Goal: Task Accomplishment & Management: Manage account settings

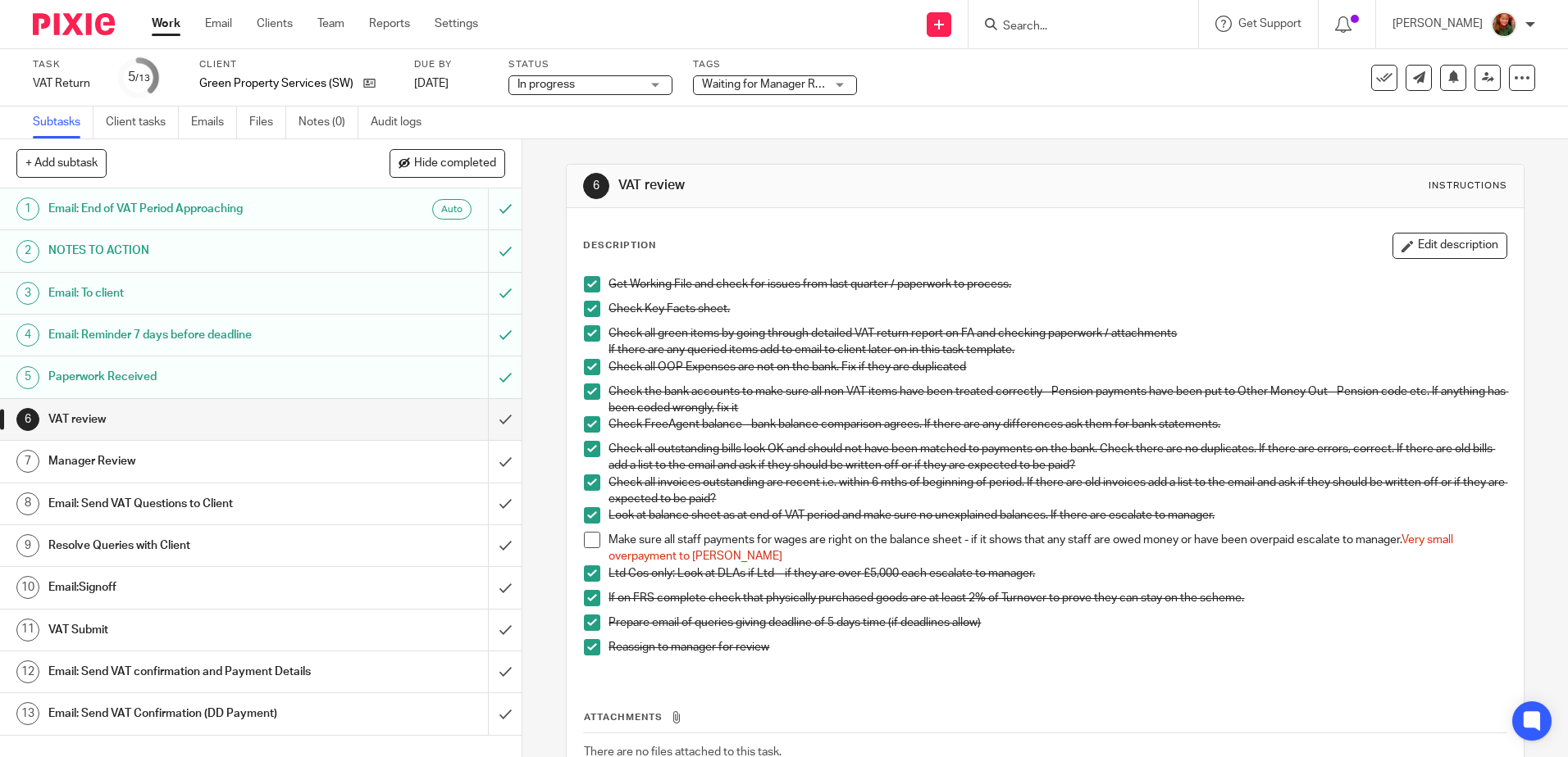
click at [180, 509] on h1 "Email: Send VAT Questions to Client" at bounding box center [190, 503] width 283 height 24
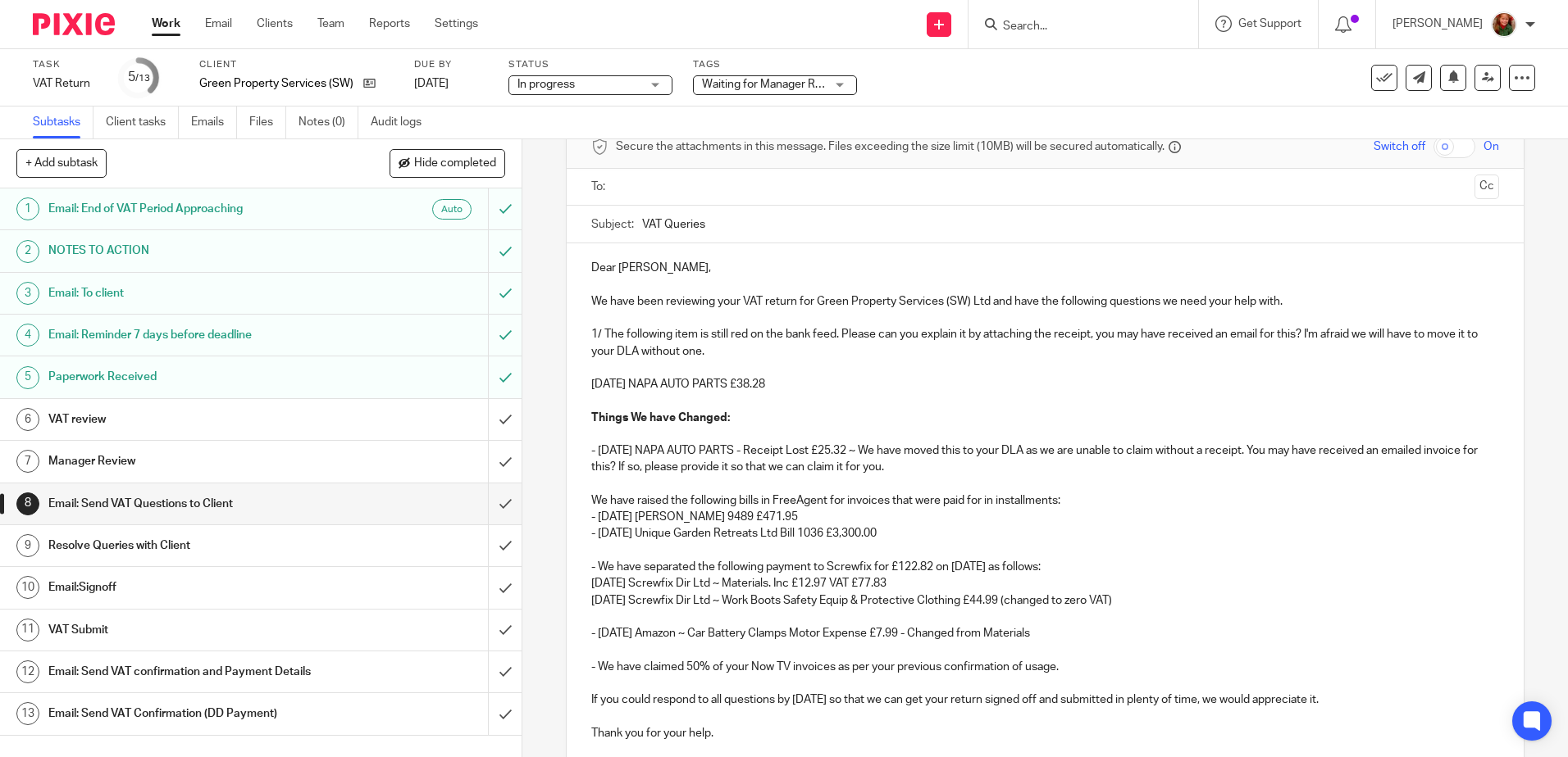
scroll to position [246, 0]
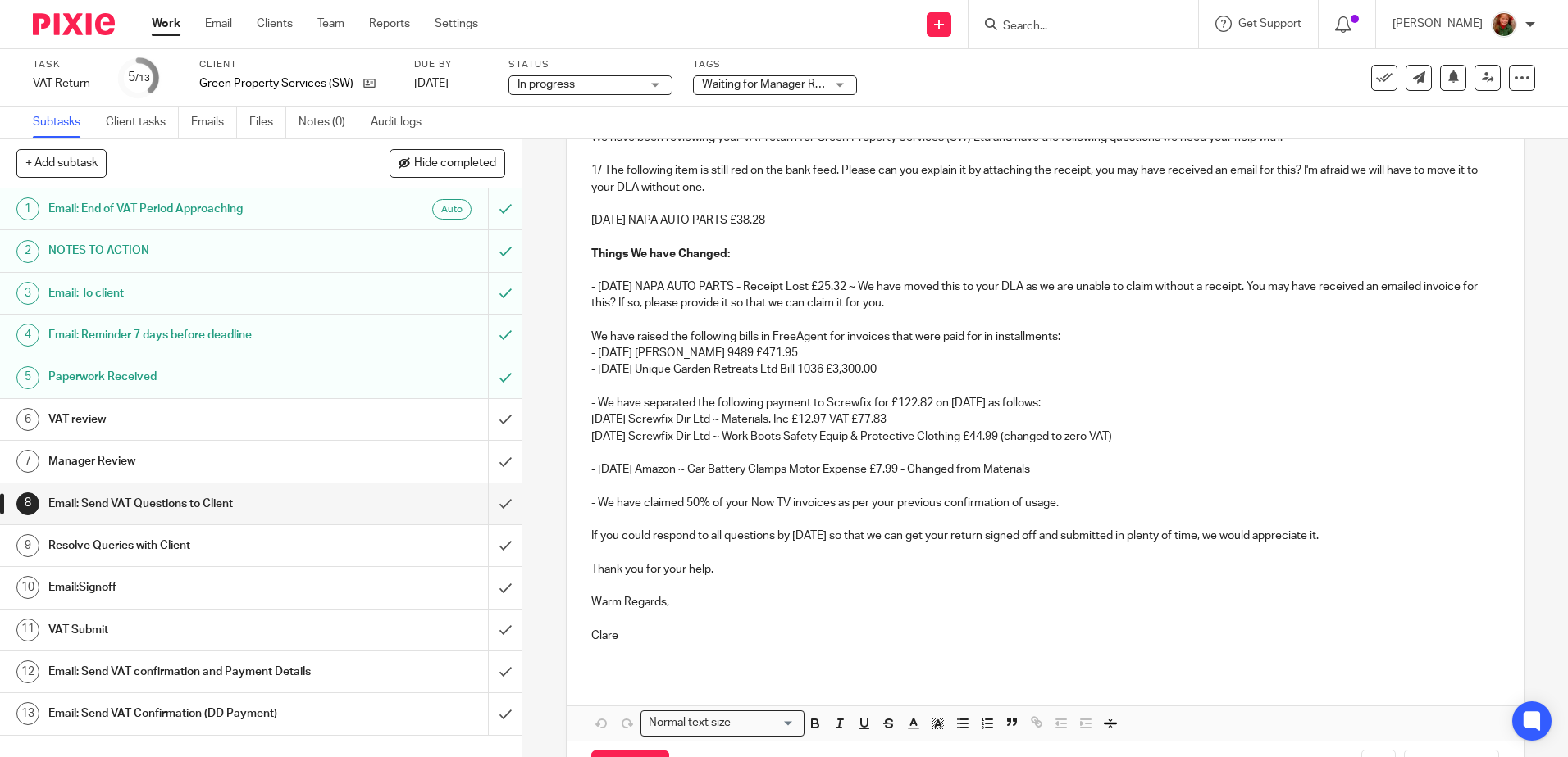
click at [1068, 503] on p "- We have claimed 50% of your Now TV invoices as per your previous confirmation…" at bounding box center [1044, 503] width 907 height 16
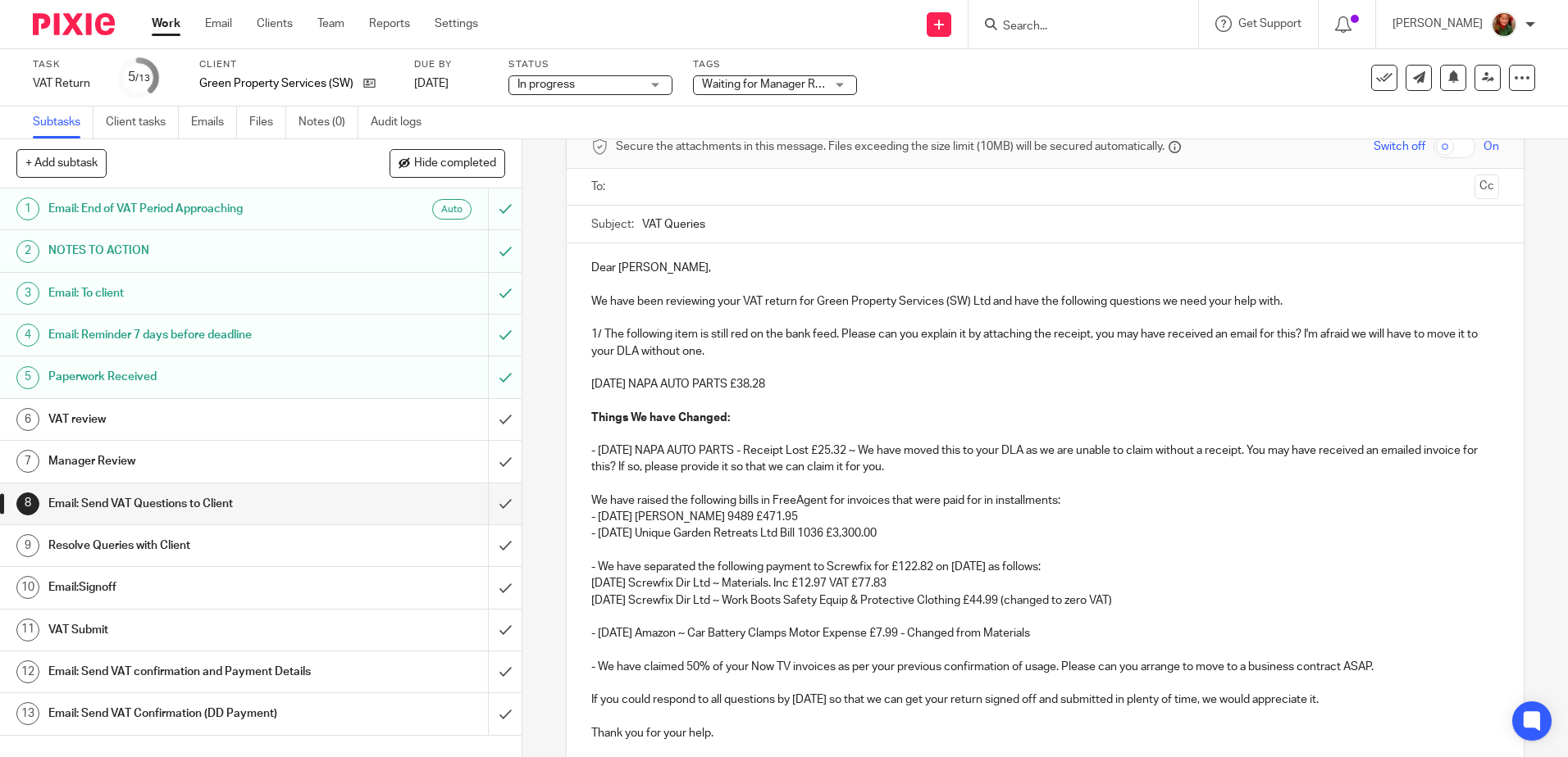
scroll to position [309, 0]
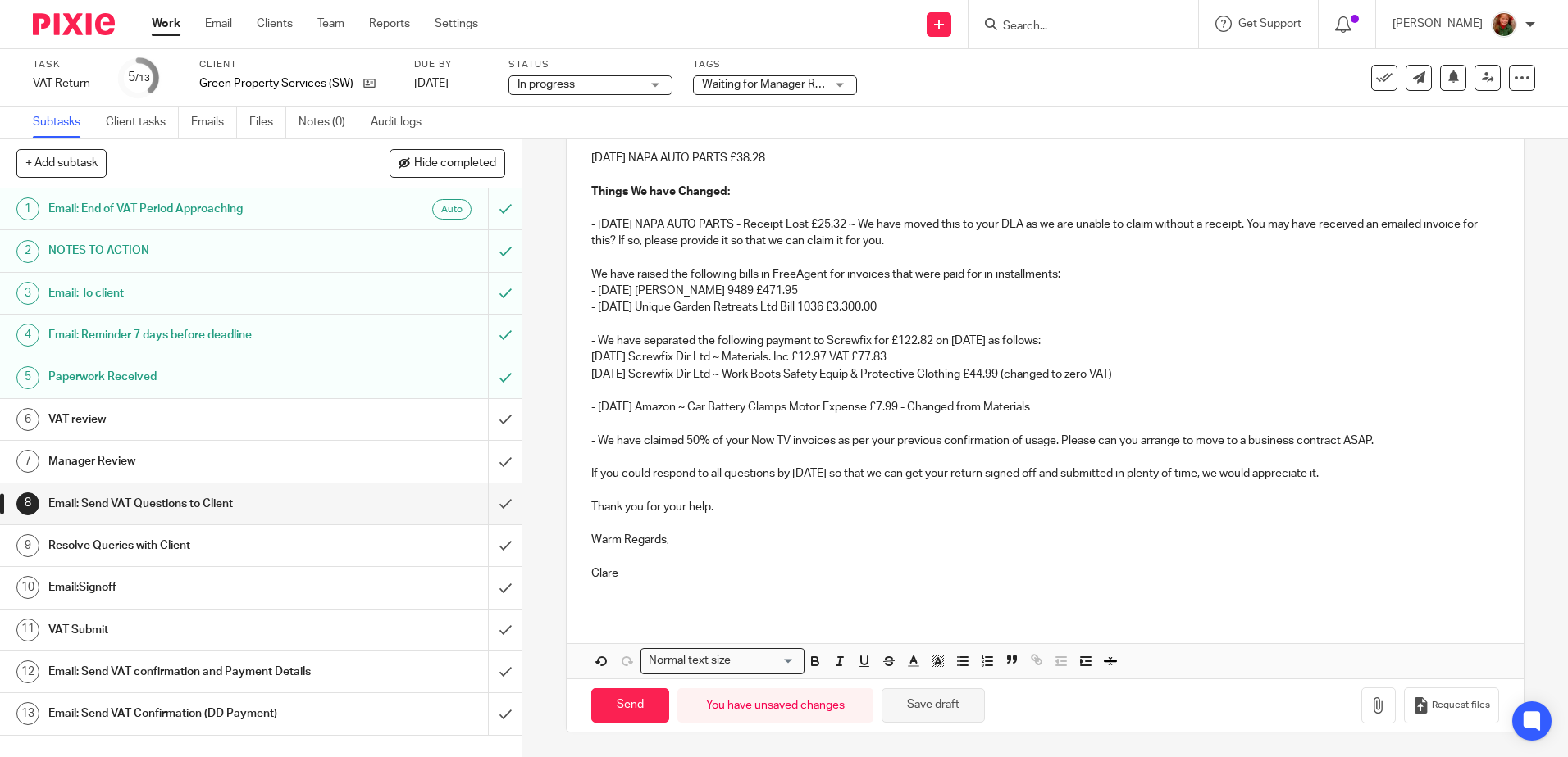
click at [937, 704] on button "Save draft" at bounding box center [933, 706] width 103 height 35
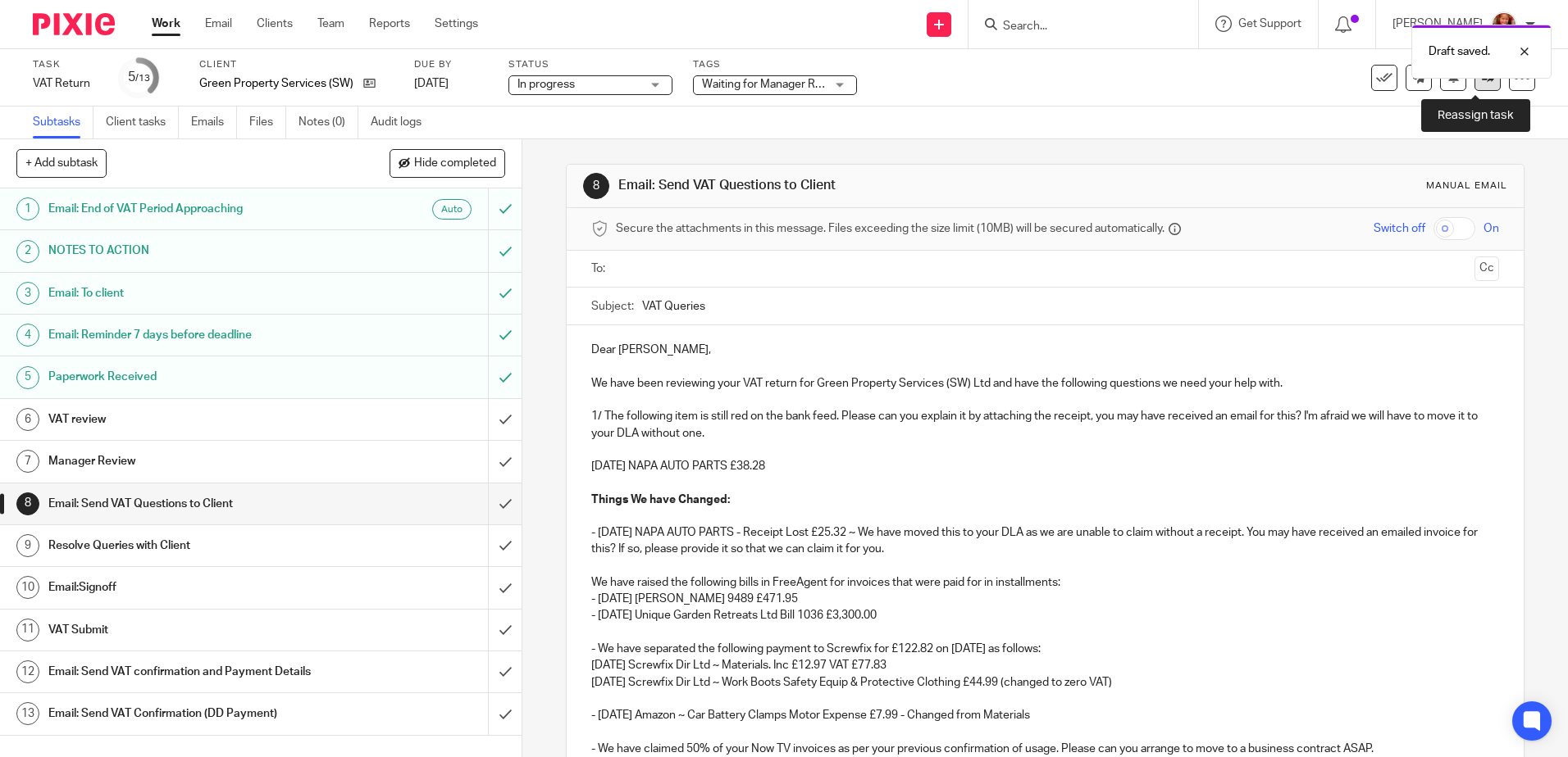
click at [1477, 85] on link at bounding box center [1488, 78] width 26 height 26
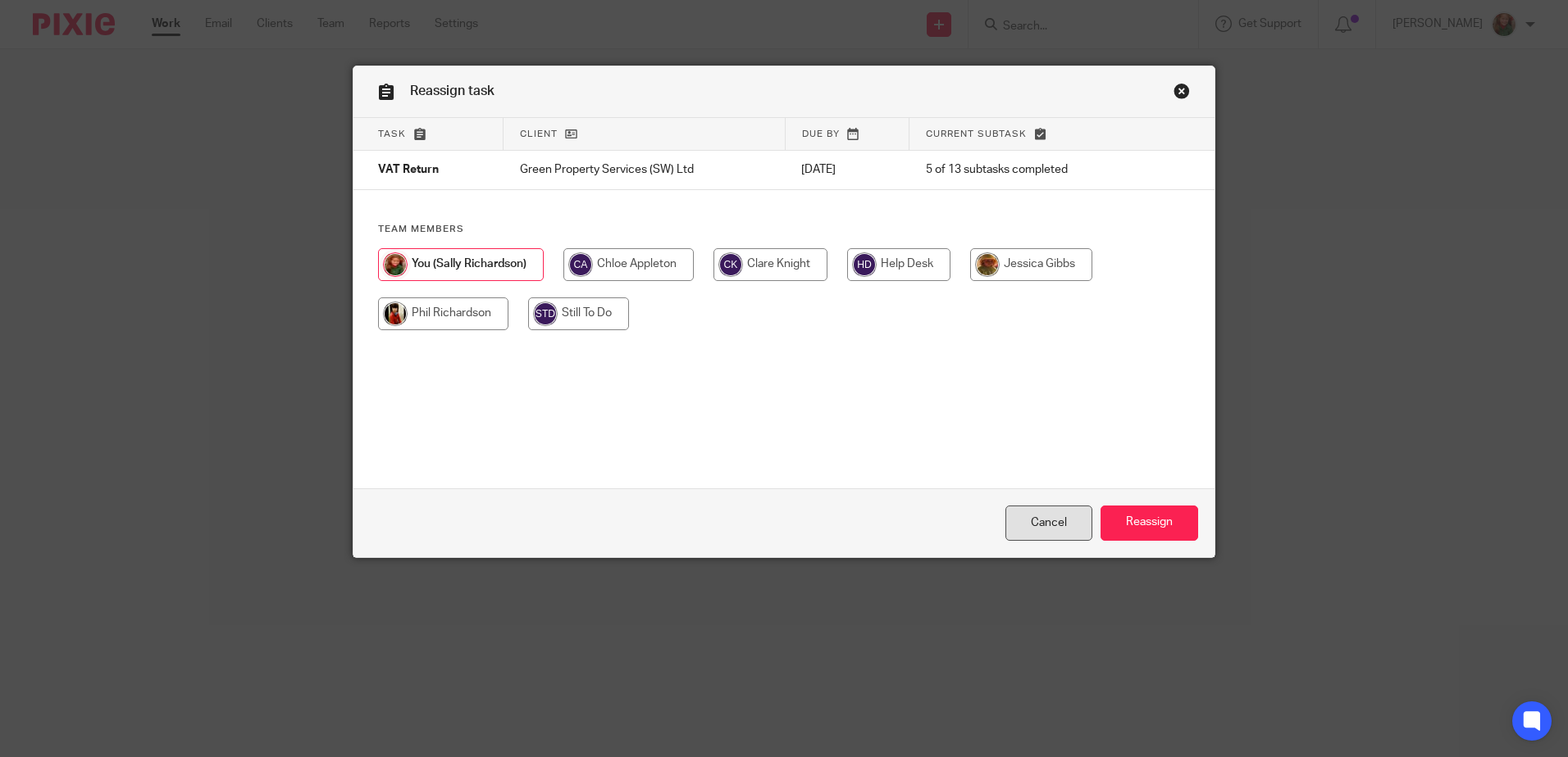
click at [1048, 532] on link "Cancel" at bounding box center [1049, 523] width 87 height 35
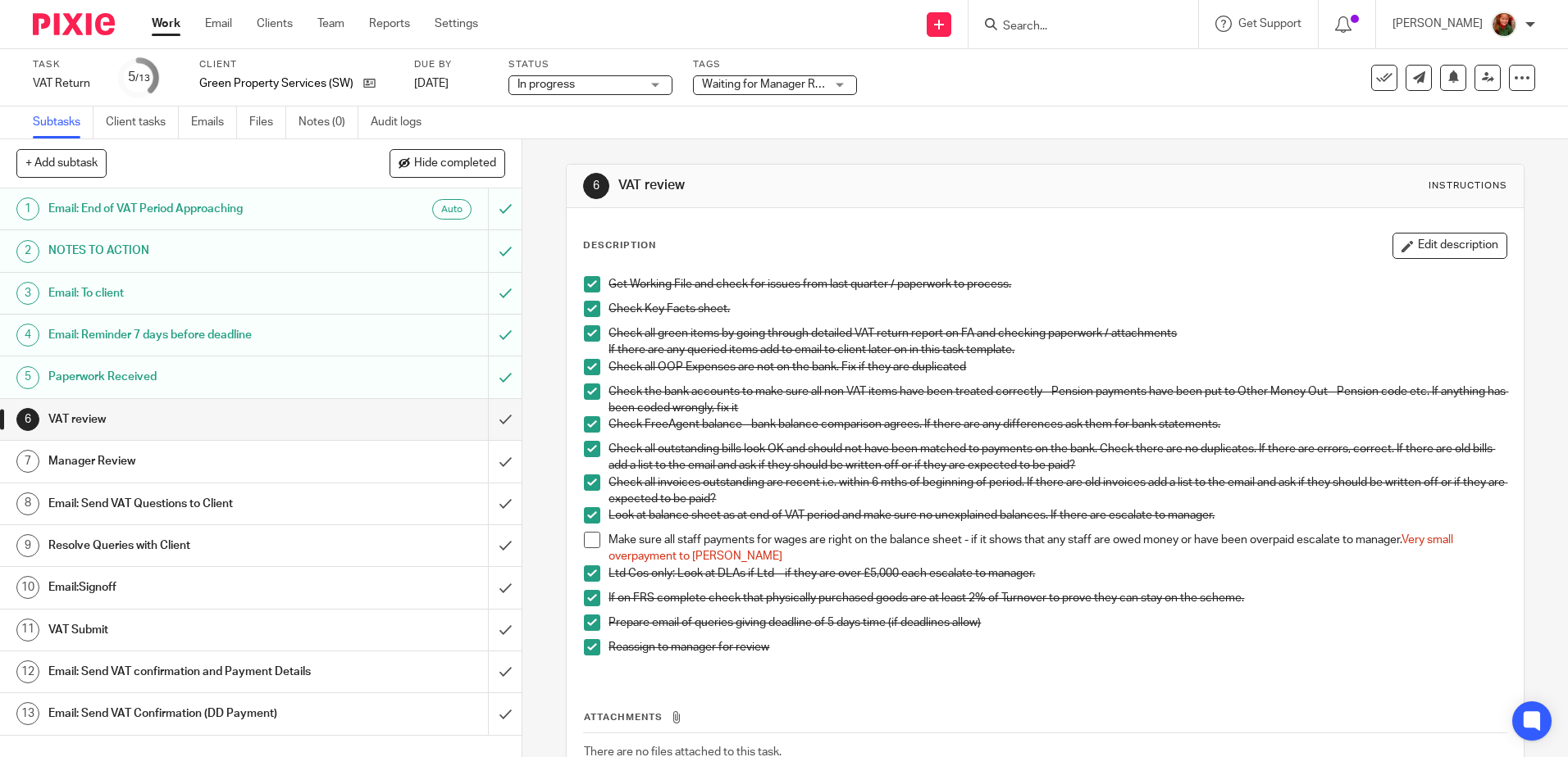
click at [111, 503] on h1 "Email: Send VAT Questions to Client" at bounding box center [190, 503] width 283 height 24
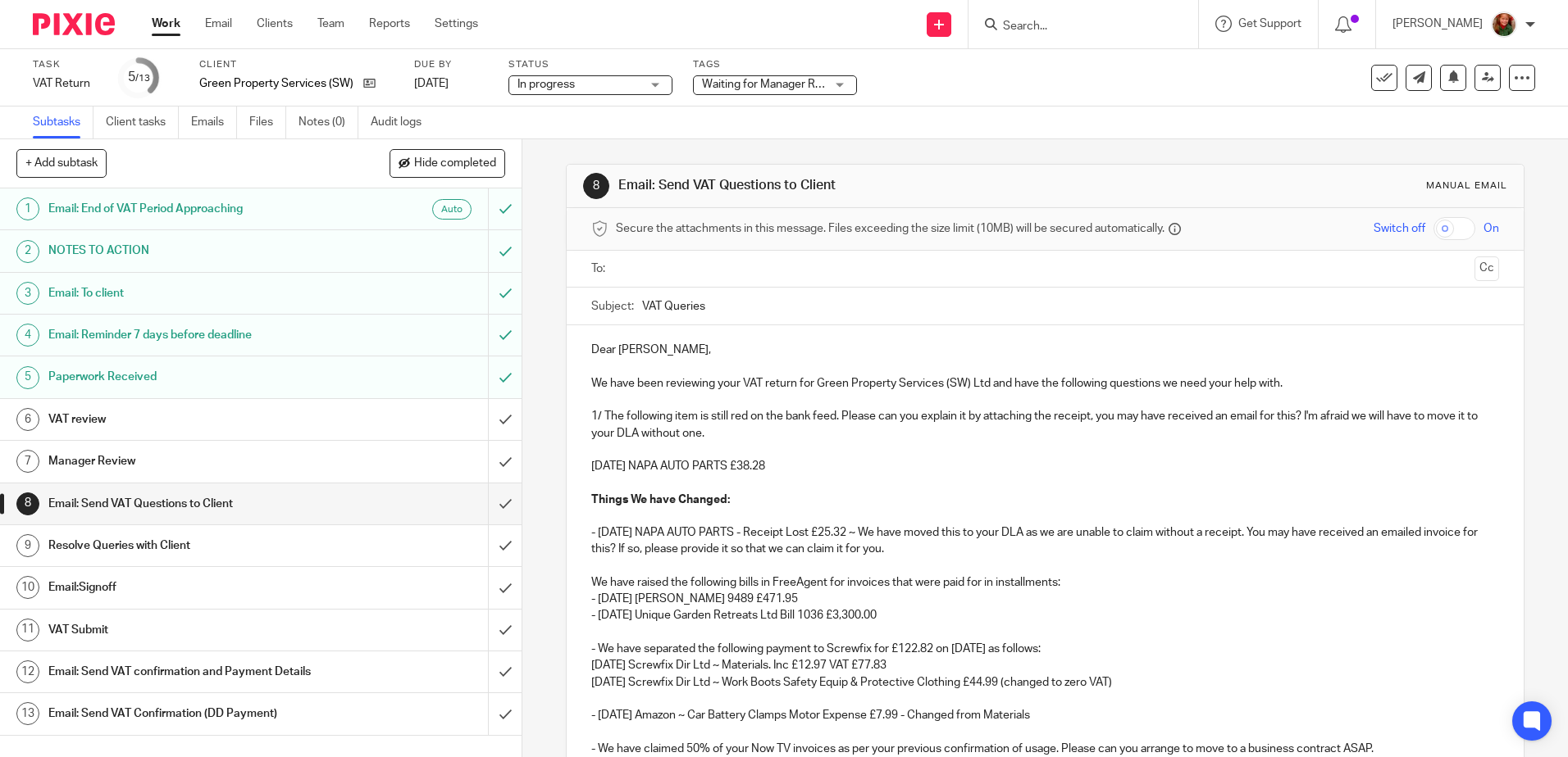
click at [388, 421] on div "VAT review" at bounding box center [261, 420] width 424 height 24
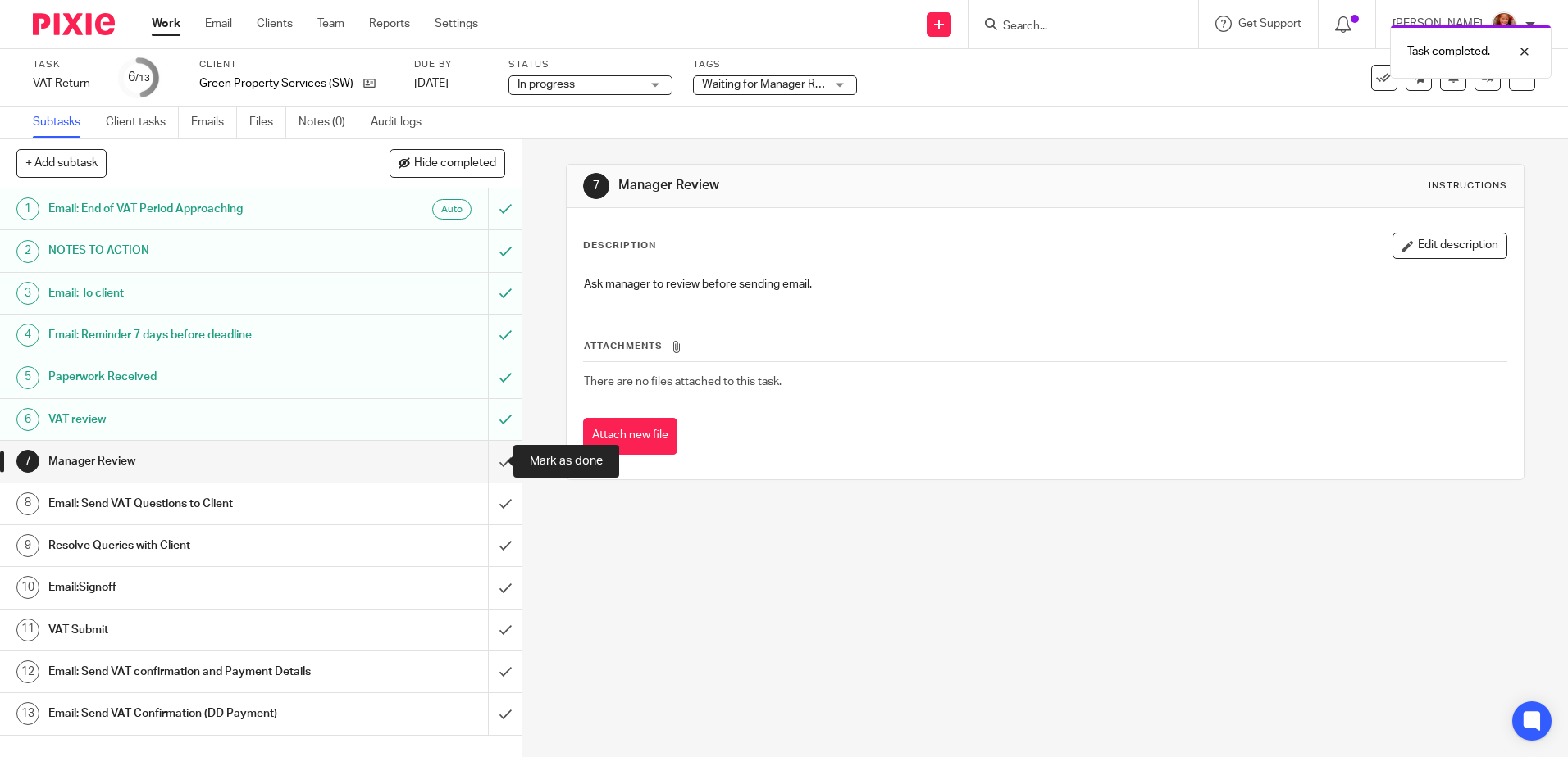
click at [487, 463] on input "submit" at bounding box center [261, 461] width 522 height 41
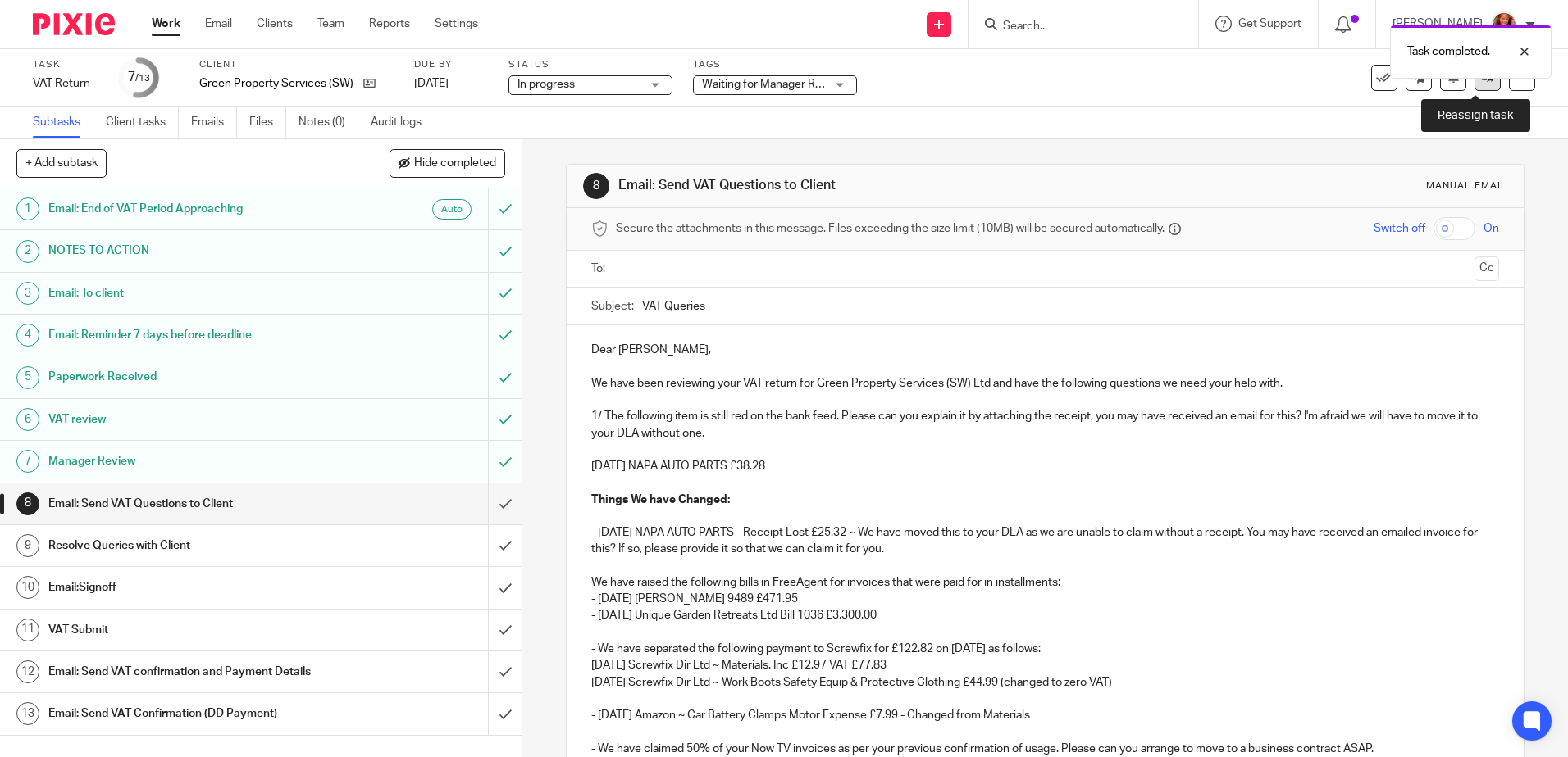
click at [1475, 86] on link at bounding box center [1488, 78] width 26 height 26
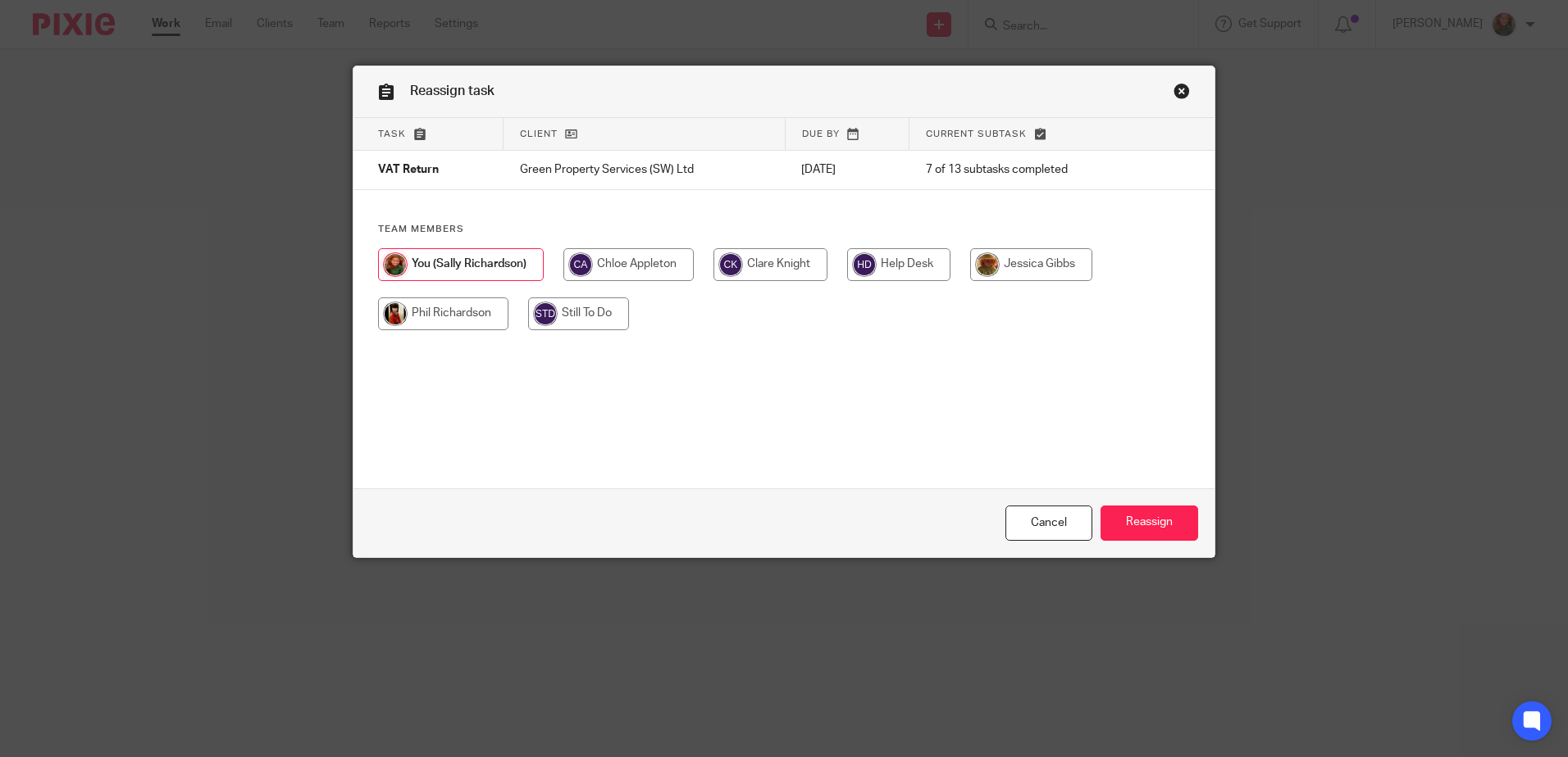
click at [747, 270] on input "radio" at bounding box center [770, 264] width 114 height 32
radio input "true"
click at [1119, 514] on input "Reassign" at bounding box center [1149, 523] width 97 height 35
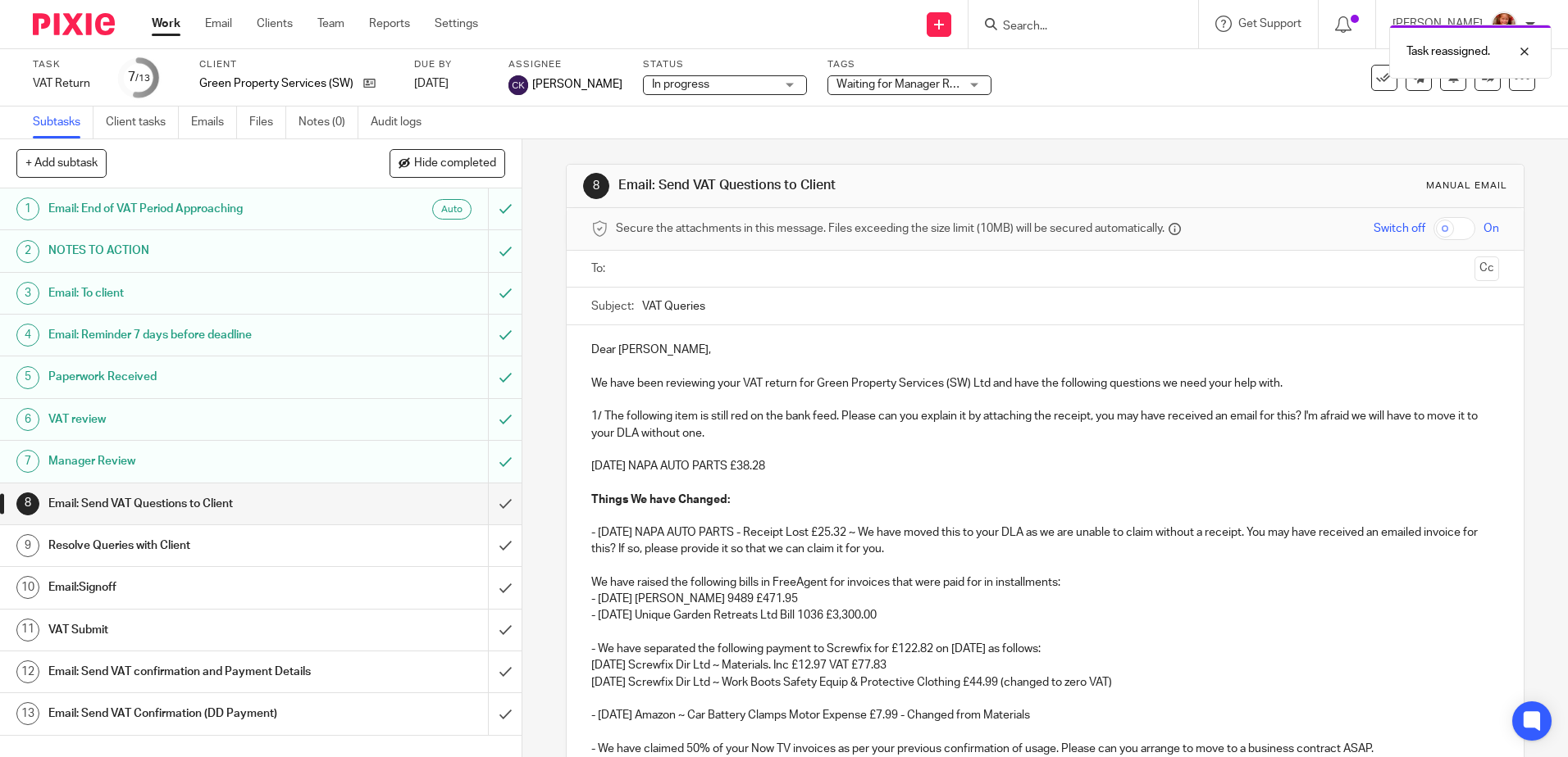
click at [170, 22] on link "Work" at bounding box center [166, 23] width 29 height 16
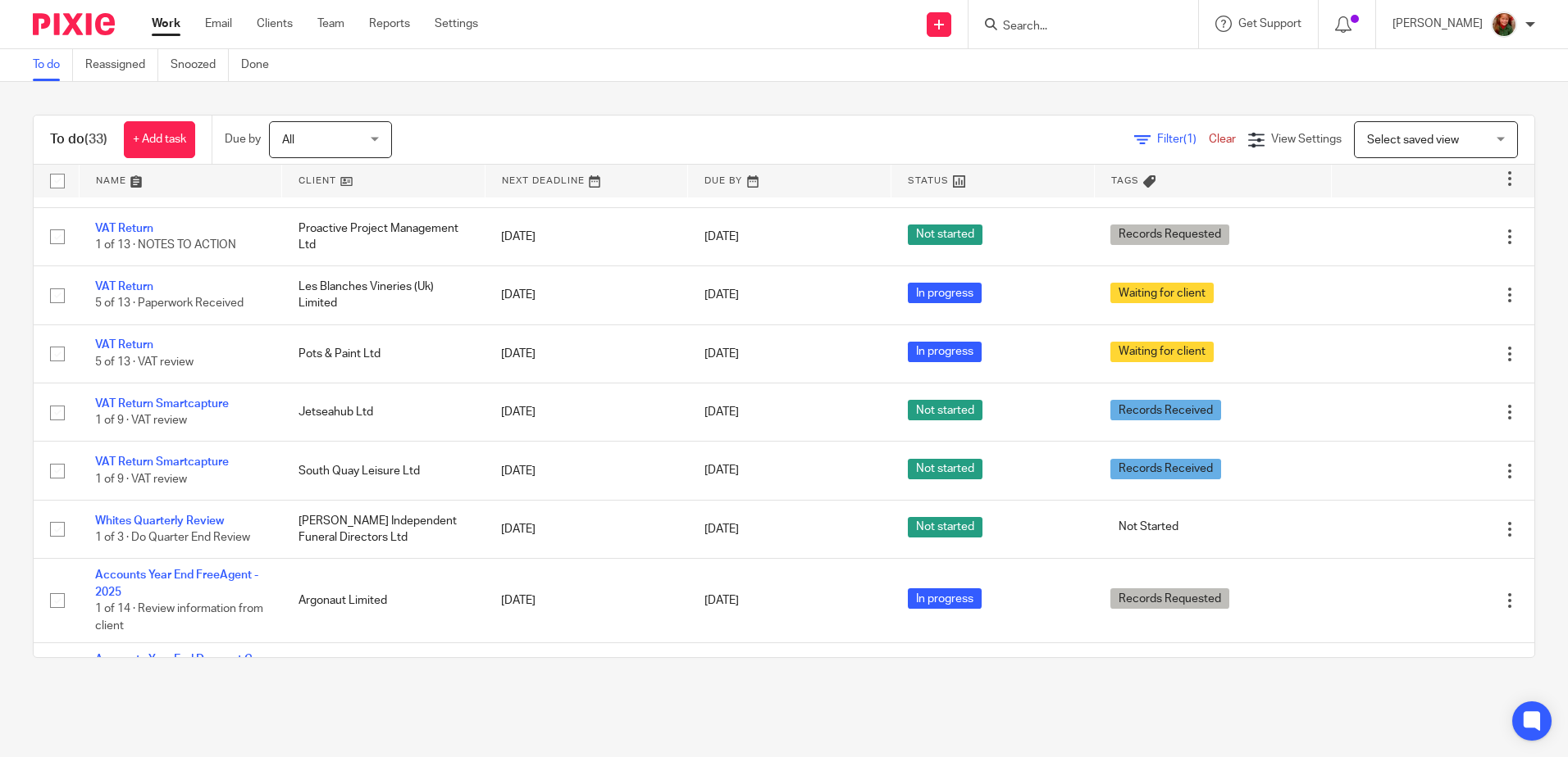
scroll to position [574, 0]
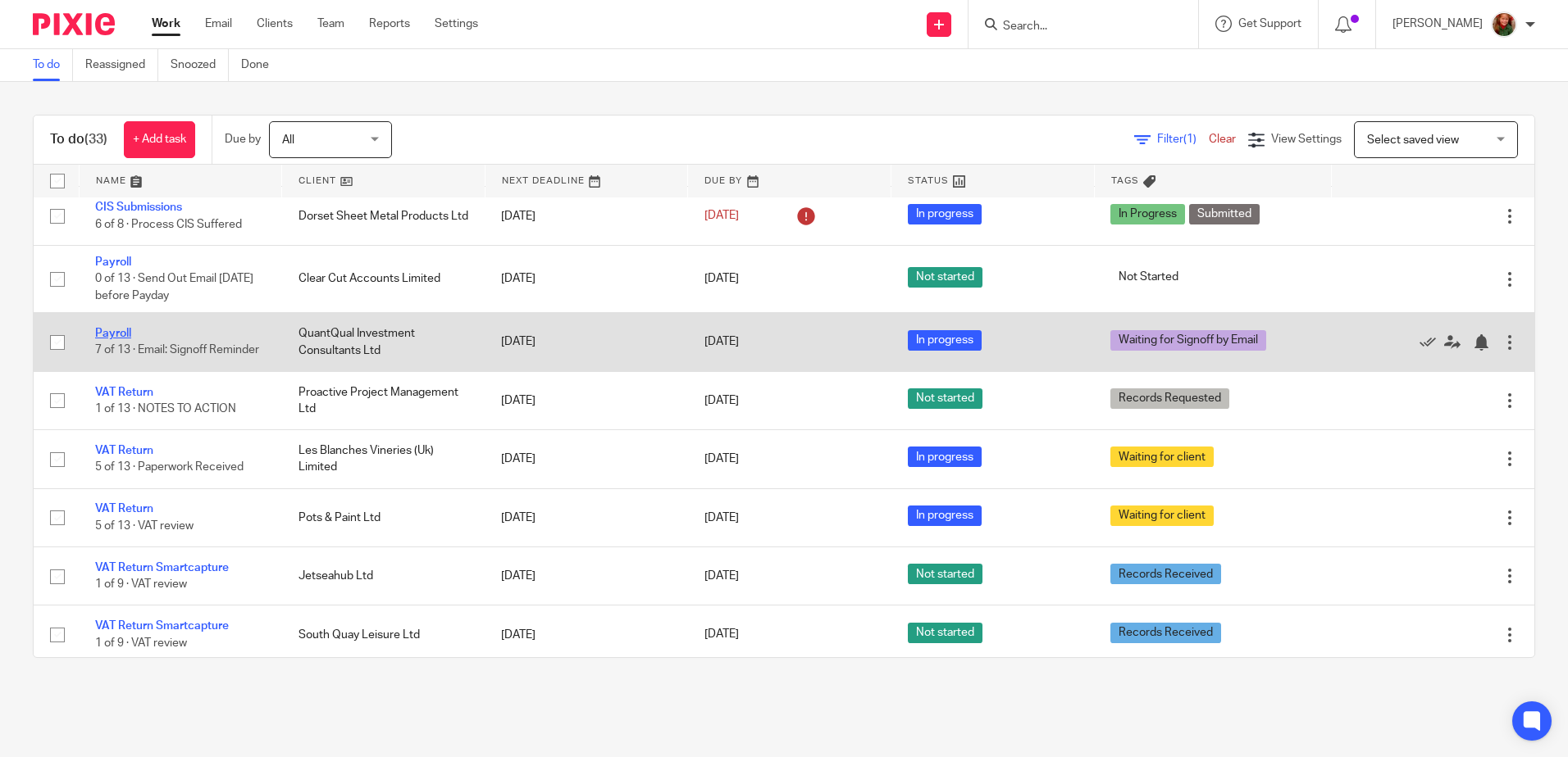
click at [120, 334] on link "Payroll" at bounding box center [113, 333] width 36 height 12
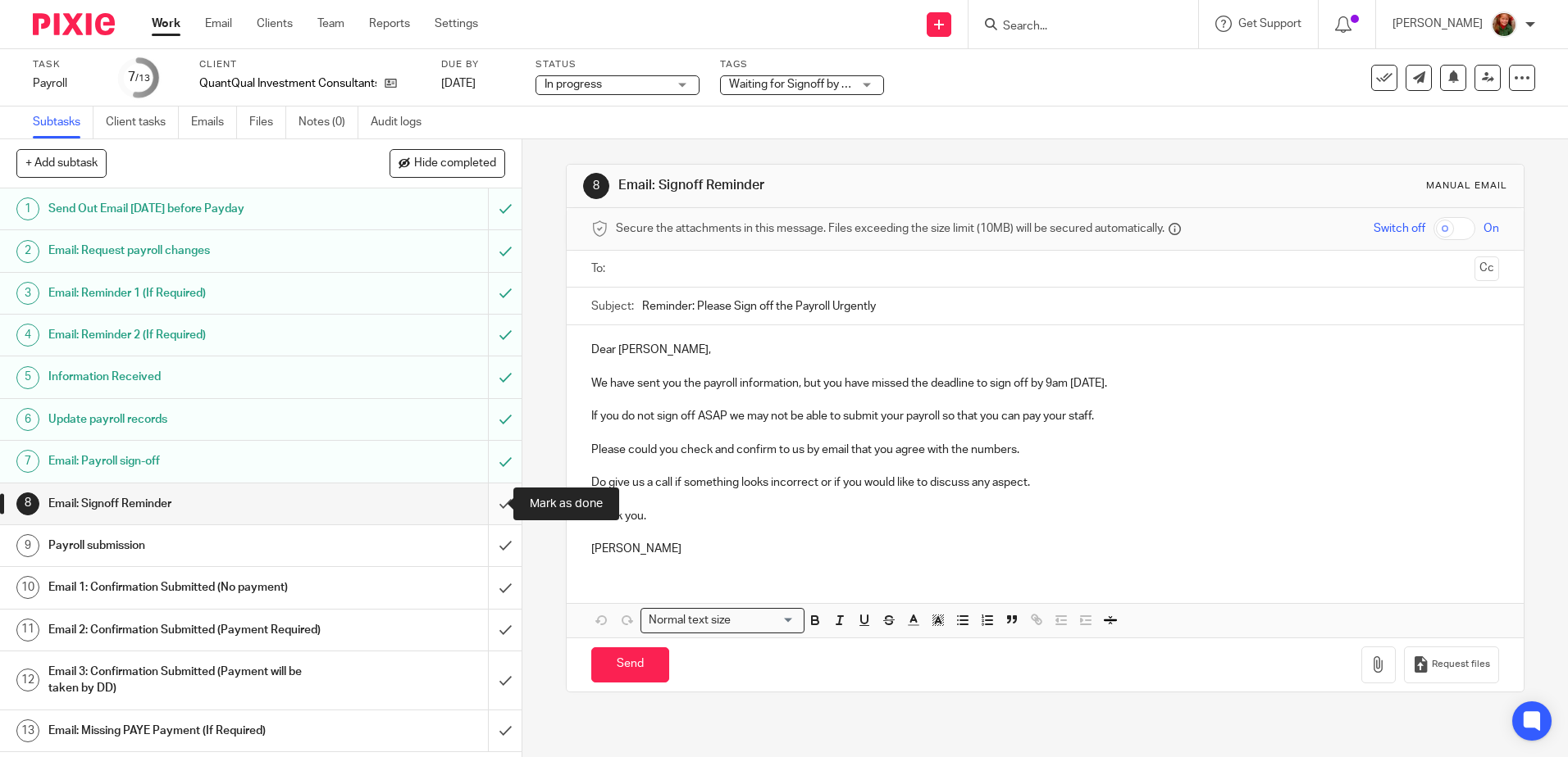
click at [486, 505] on input "submit" at bounding box center [261, 503] width 522 height 41
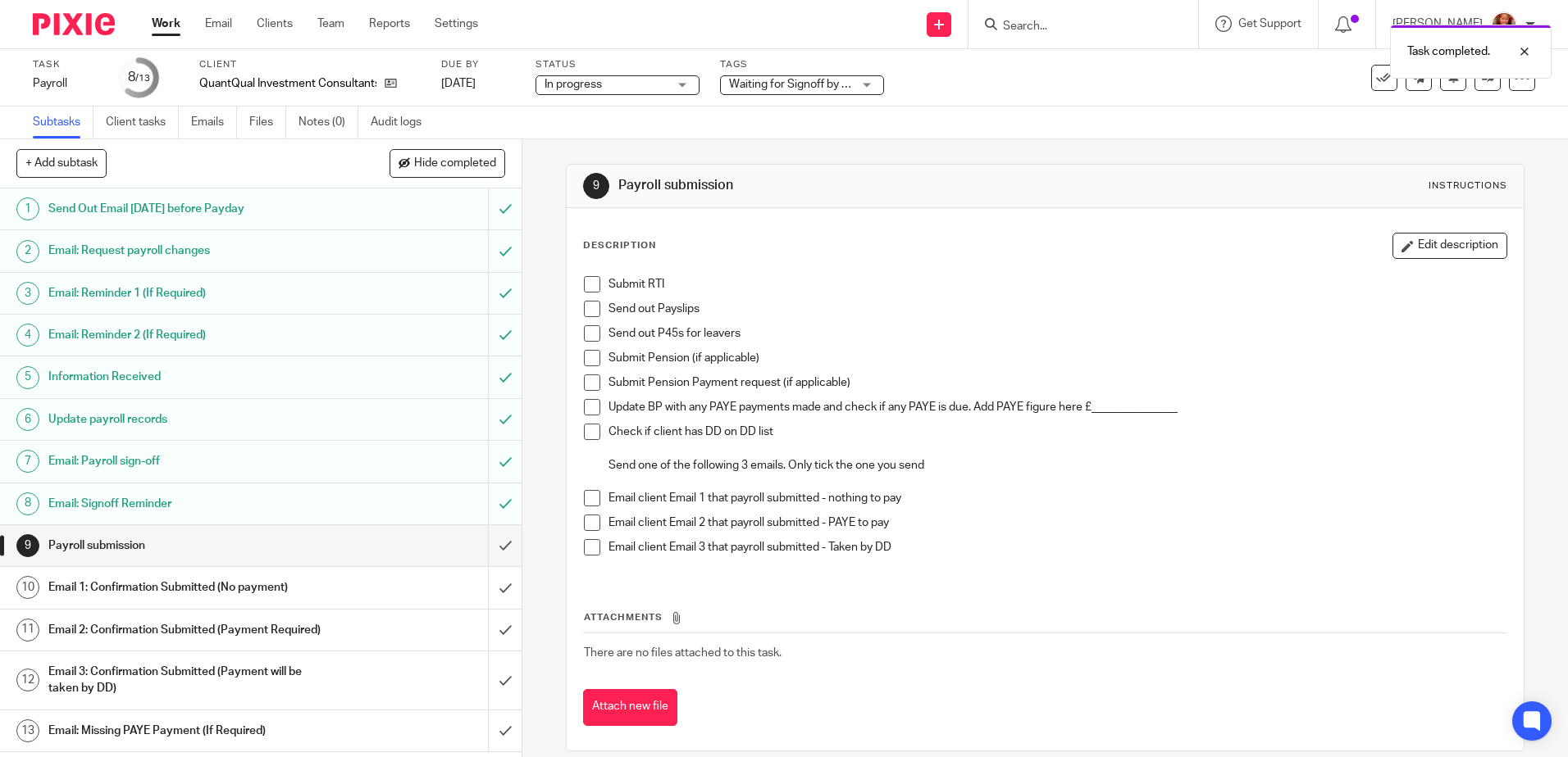
click at [821, 81] on span "Waiting for Signoff by Email" at bounding box center [799, 84] width 139 height 12
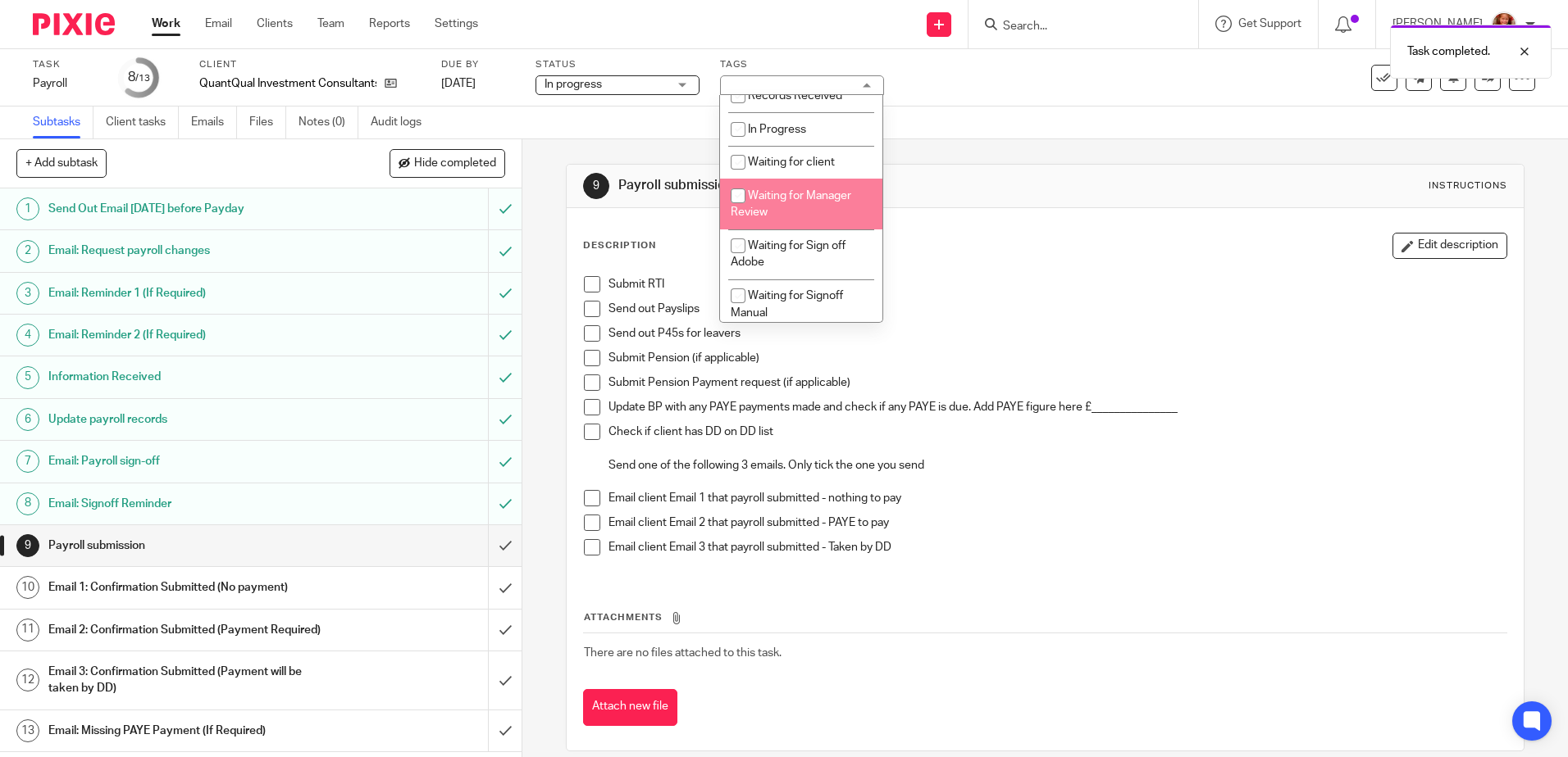
scroll to position [246, 0]
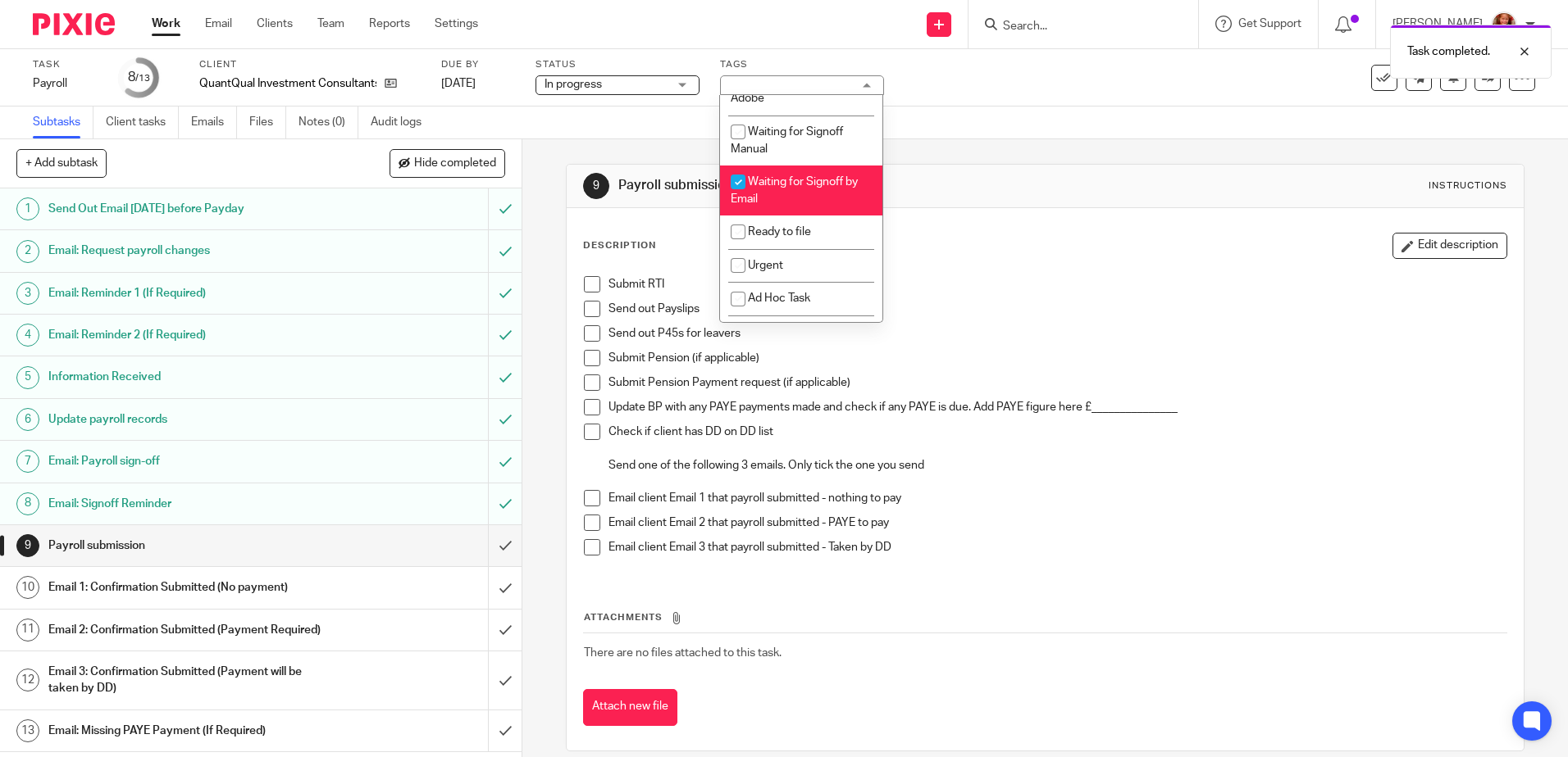
click at [803, 198] on li "Waiting for Signoff by Email" at bounding box center [802, 190] width 162 height 50
checkbox input "false"
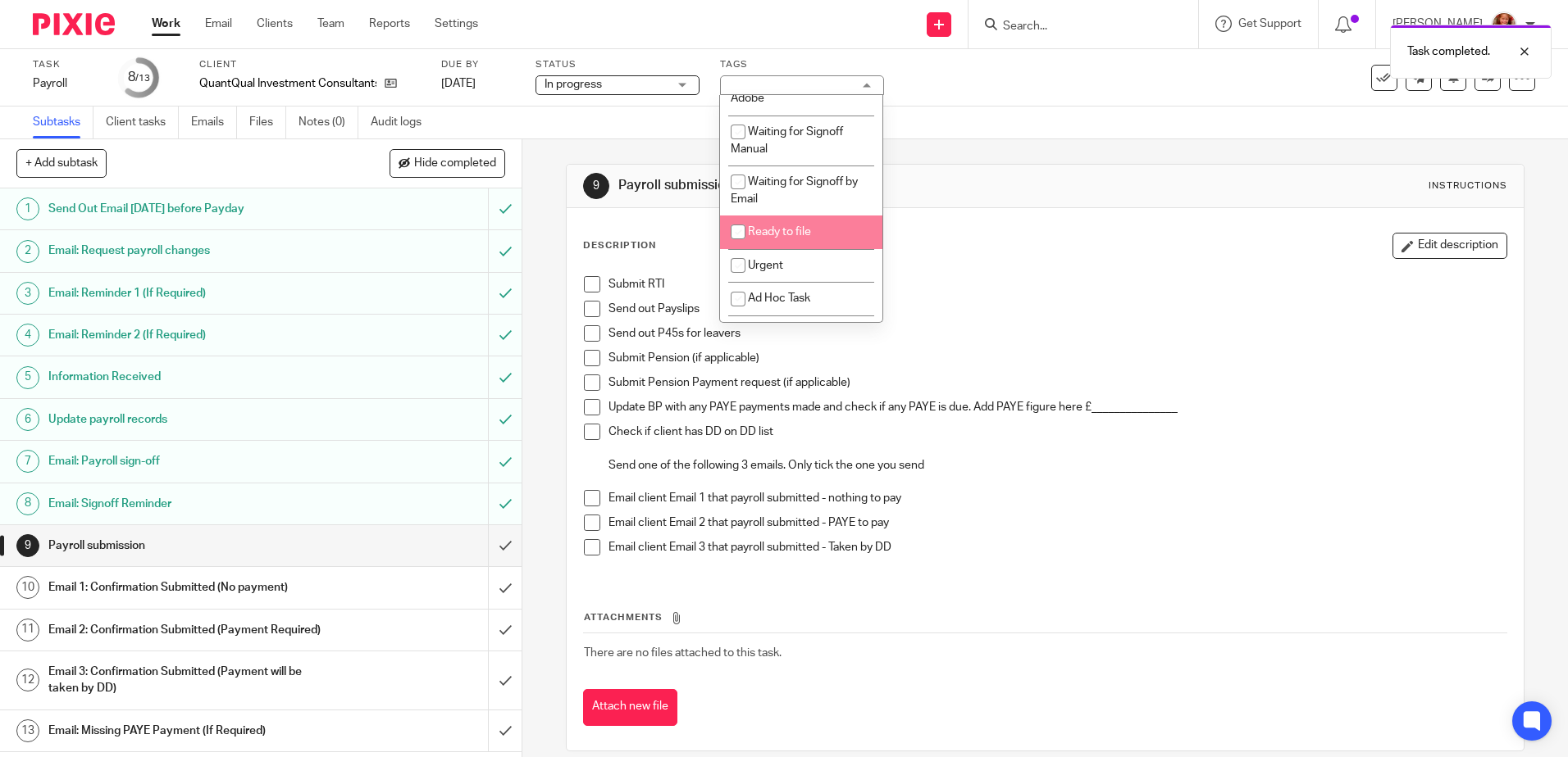
click at [807, 229] on span "Ready to file" at bounding box center [780, 232] width 63 height 12
checkbox input "true"
click at [1093, 92] on div "Task Payroll Save Payroll 8 /13 Client QuantQual Investment Consultants Ltd Due…" at bounding box center [658, 78] width 1252 height 40
